Goal: Task Accomplishment & Management: Manage account settings

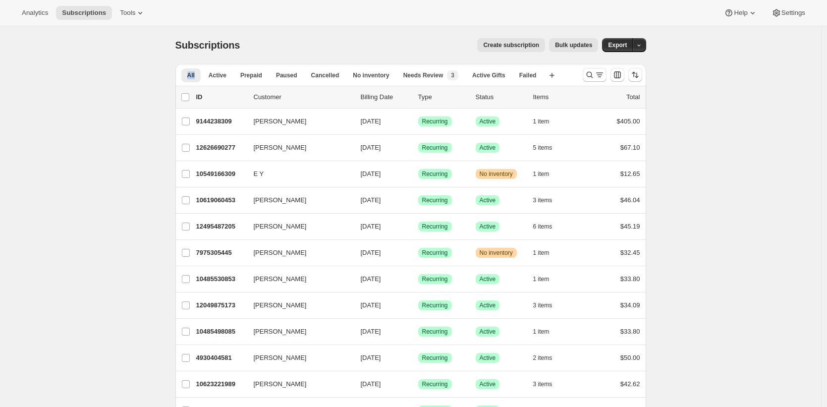
click at [382, 24] on div "Analytics Subscriptions Tools Help Settings" at bounding box center [413, 13] width 827 height 26
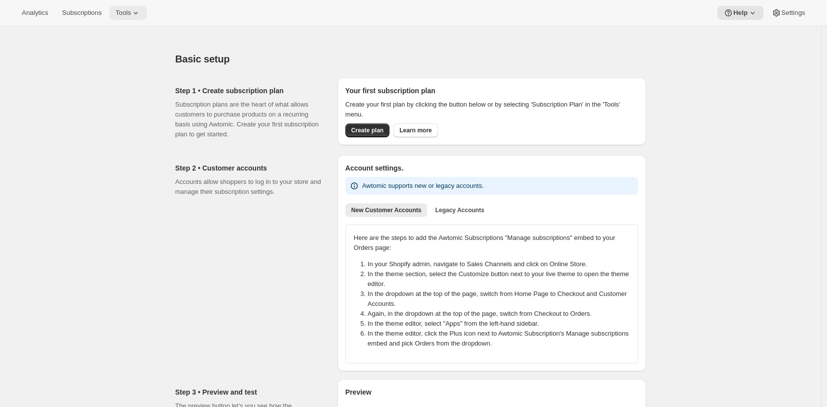
click at [137, 15] on icon at bounding box center [136, 13] width 10 height 10
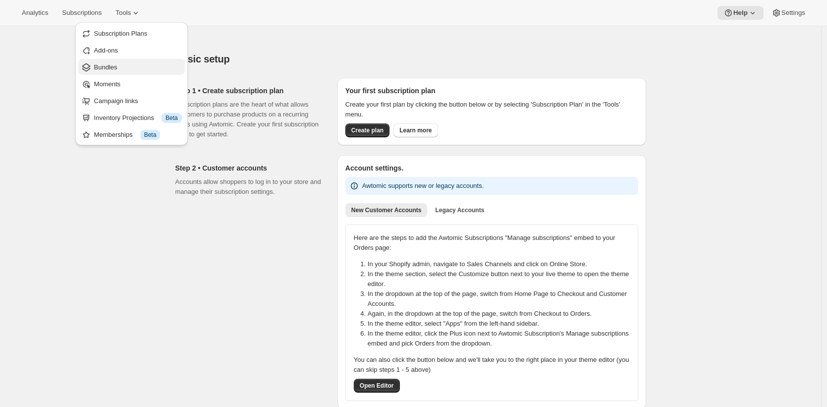
click at [141, 64] on span "Bundles" at bounding box center [138, 67] width 88 height 10
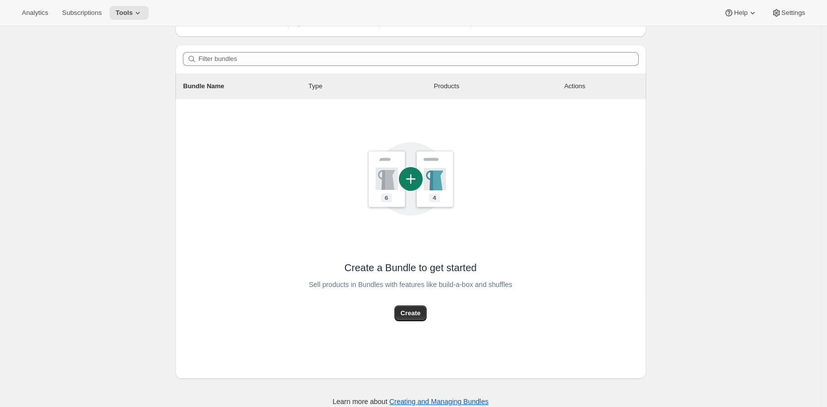
scroll to position [70, 0]
click at [137, 13] on icon at bounding box center [138, 13] width 10 height 10
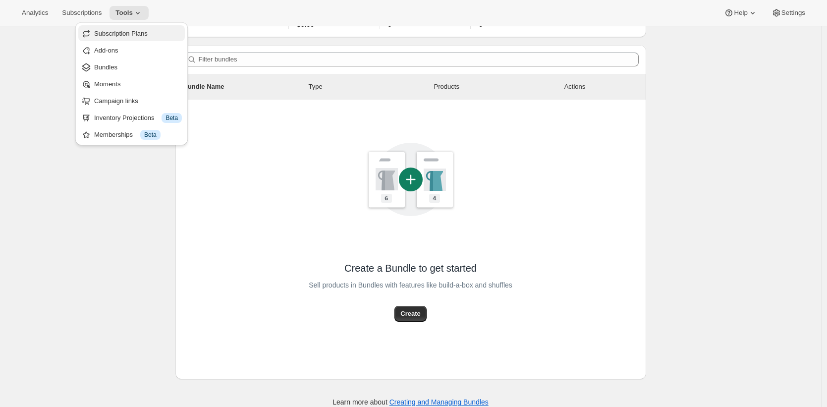
click at [143, 26] on button "Subscription Plans" at bounding box center [131, 33] width 106 height 16
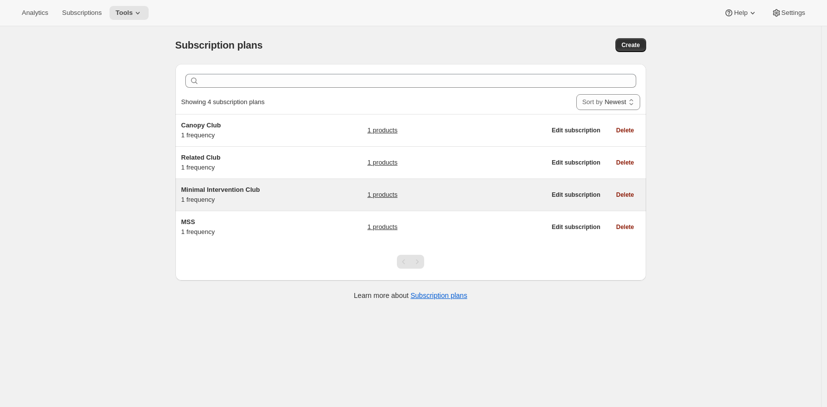
click at [302, 190] on h5 "Minimal Intervention Club" at bounding box center [243, 190] width 124 height 10
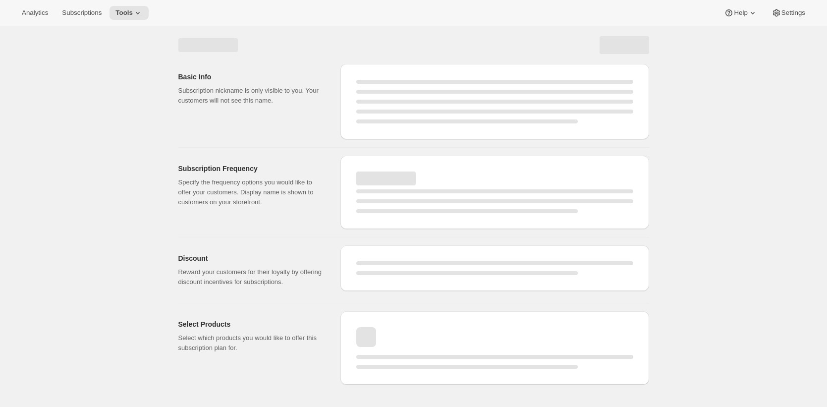
select select "WEEK"
select select "MONTH"
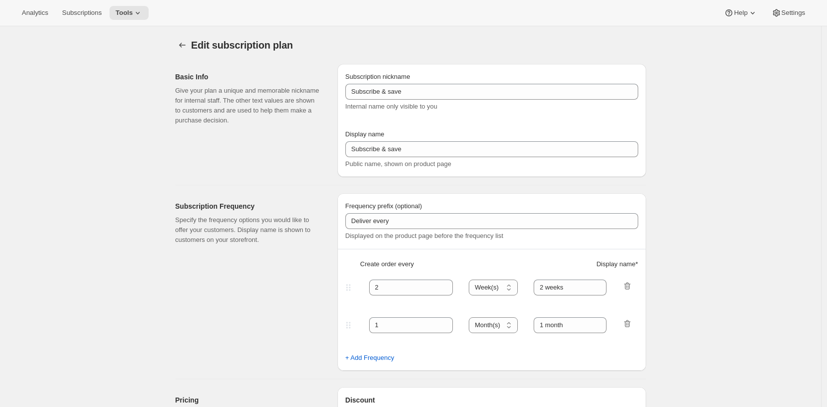
type input "Minimal Intervention Club"
type input "Join the Minimal Intervention Club"
type input "1"
select select "MONTH"
type input "month on the 20th"
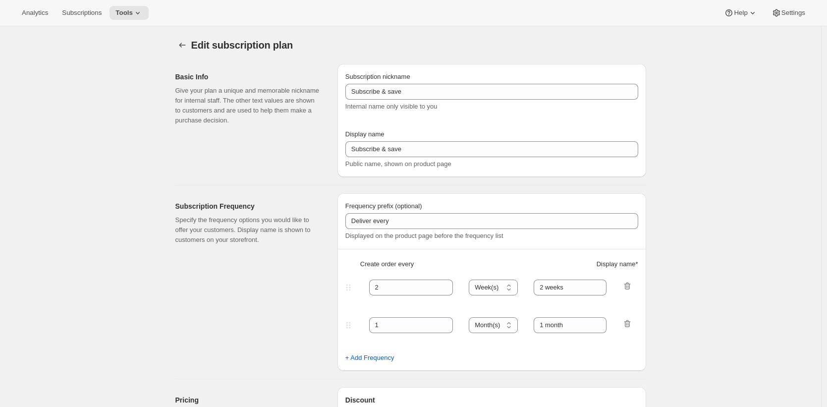
checkbox input "true"
select select "MONTHDAY"
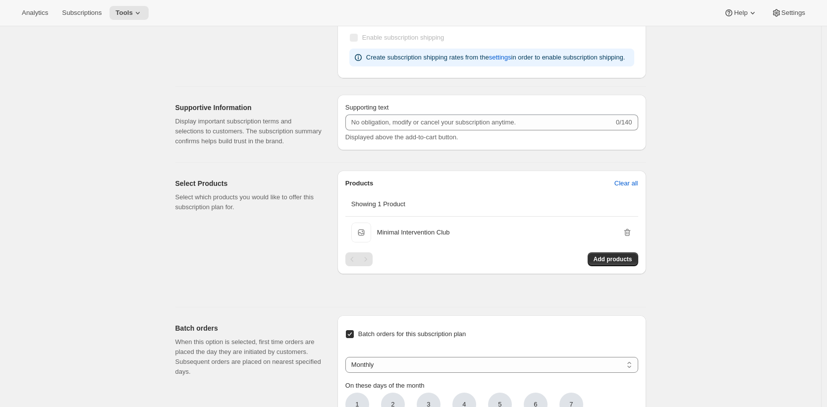
scroll to position [428, 0]
click at [684, 237] on div "Edit subscription plan. This page is ready Edit subscription plan Basic Info Gi…" at bounding box center [410, 208] width 821 height 1220
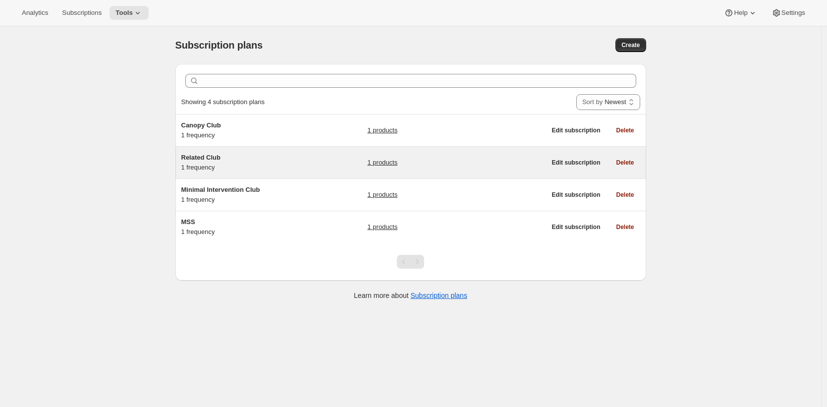
click at [359, 161] on div "Related Club 1 frequency 1 products" at bounding box center [363, 163] width 365 height 20
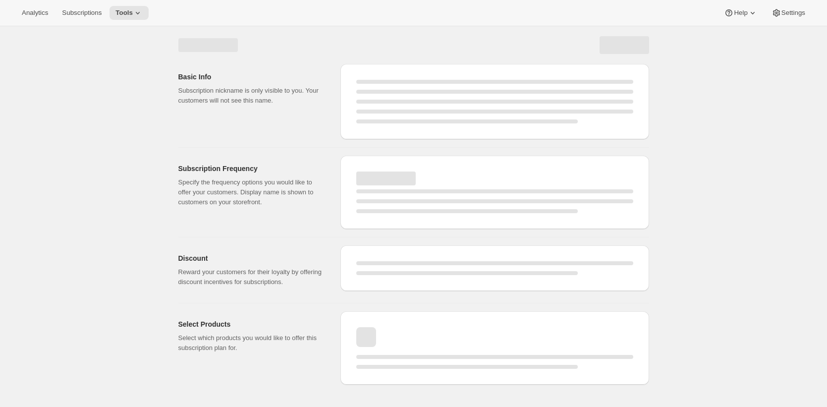
select select "WEEK"
select select "MONTH"
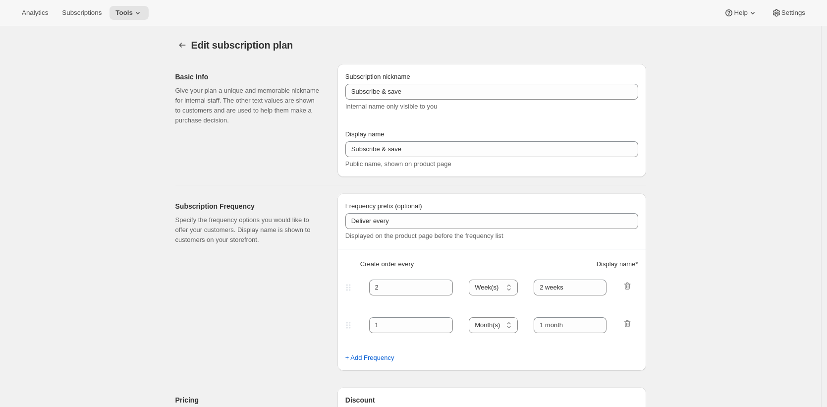
type input "Related Club"
type input "Join the Related Club"
type input "1"
select select "MONTH"
type input "1 month"
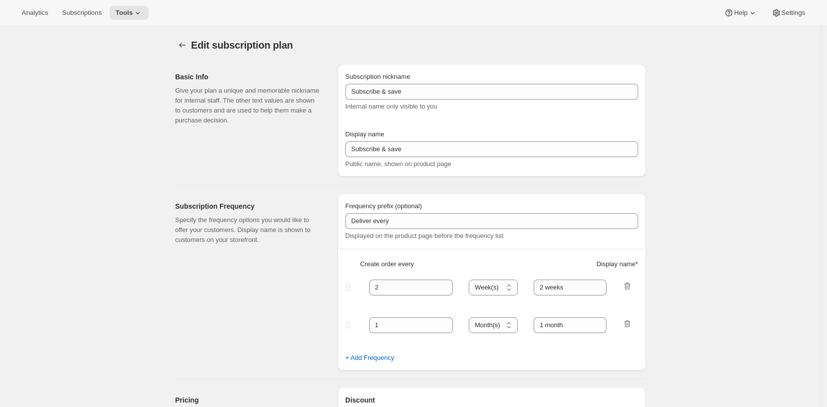
checkbox input "true"
select select "MONTHDAY"
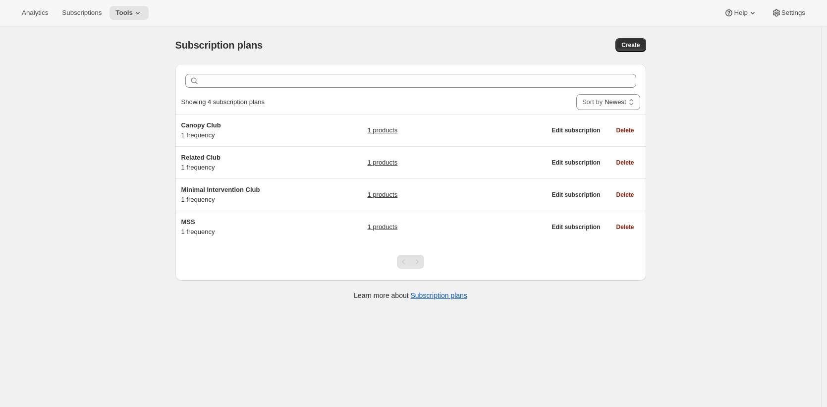
click at [111, 119] on div "Subscription plans. This page is ready Subscription plans Create Clear Showing …" at bounding box center [410, 229] width 821 height 407
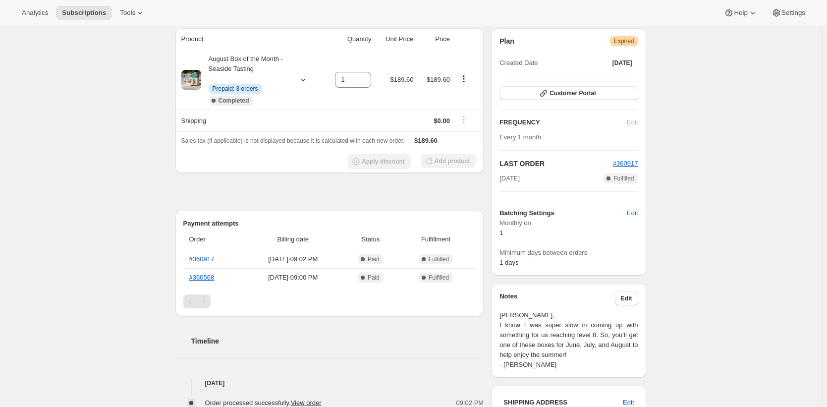
scroll to position [90, 0]
click at [204, 279] on link "#360568" at bounding box center [201, 276] width 25 height 7
